Goal: Find contact information: Find contact information

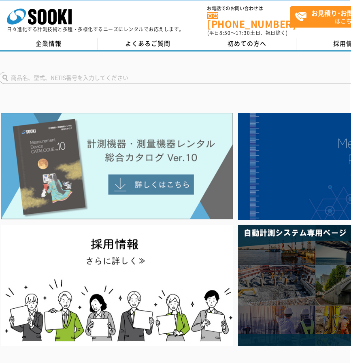
scroll to position [0, 1]
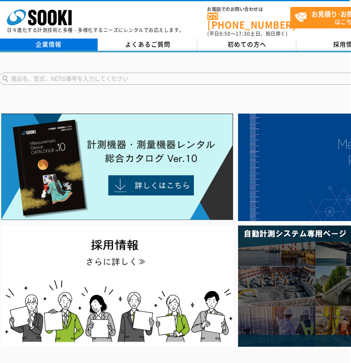
click at [65, 42] on link "企業情報" at bounding box center [48, 44] width 99 height 12
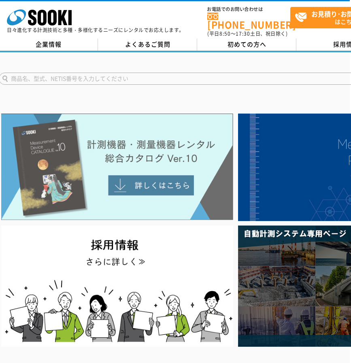
drag, startPoint x: 109, startPoint y: 209, endPoint x: 116, endPoint y: 206, distance: 7.8
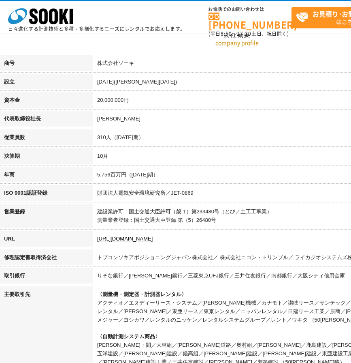
scroll to position [123, 0]
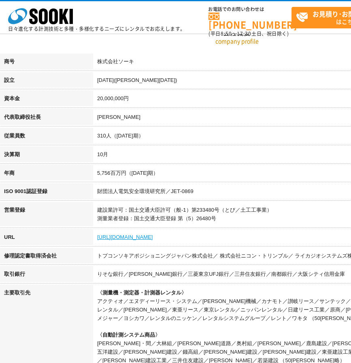
click at [118, 240] on link "[URL][DOMAIN_NAME]" at bounding box center [125, 237] width 56 height 6
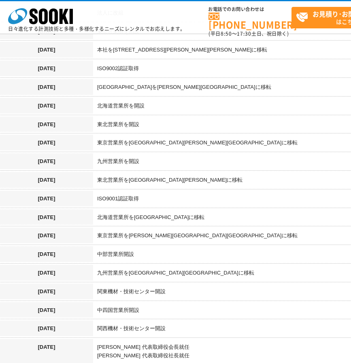
scroll to position [662, 0]
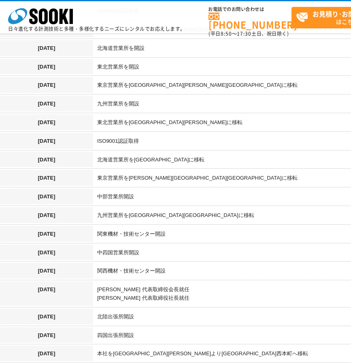
click at [185, 96] on td "九州営業所を開設" at bounding box center [283, 105] width 381 height 19
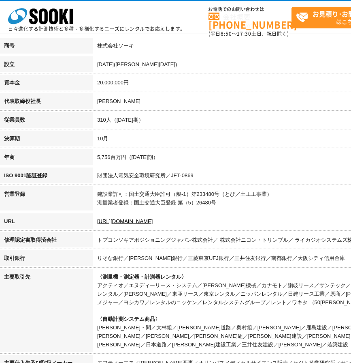
scroll to position [141, 0]
